Goal: Task Accomplishment & Management: Use online tool/utility

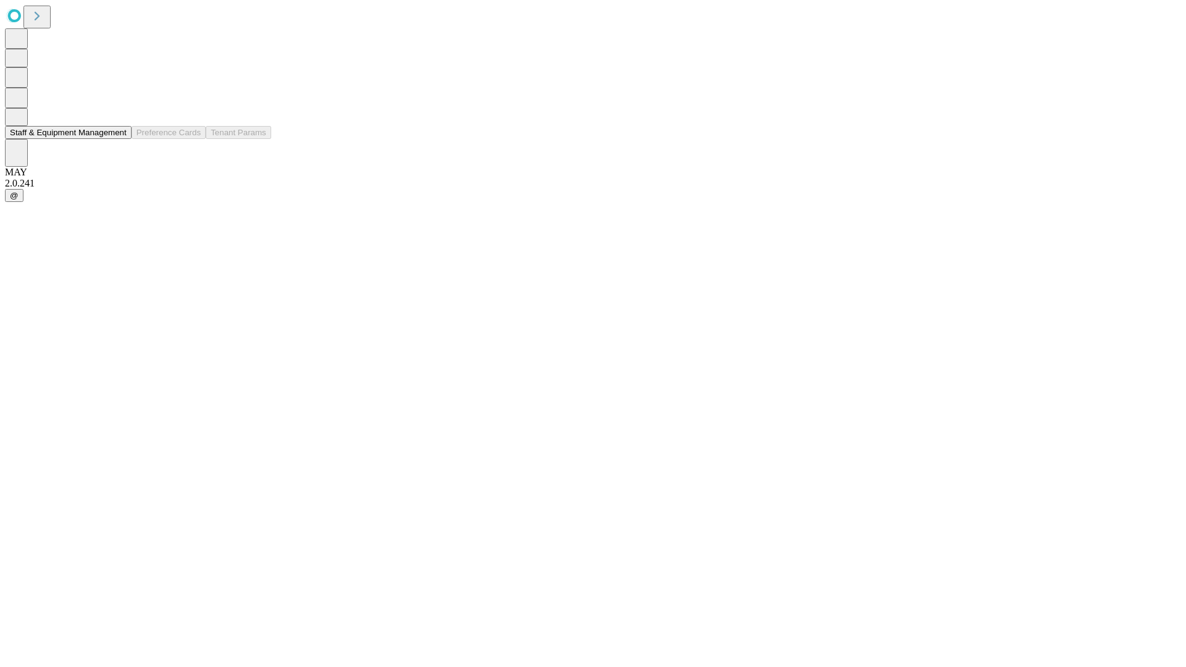
click at [118, 139] on button "Staff & Equipment Management" at bounding box center [68, 132] width 127 height 13
